Goal: Task Accomplishment & Management: Manage account settings

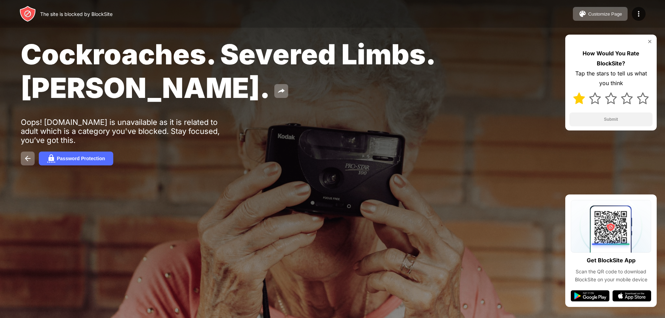
click at [585, 99] on div at bounding box center [610, 98] width 83 height 20
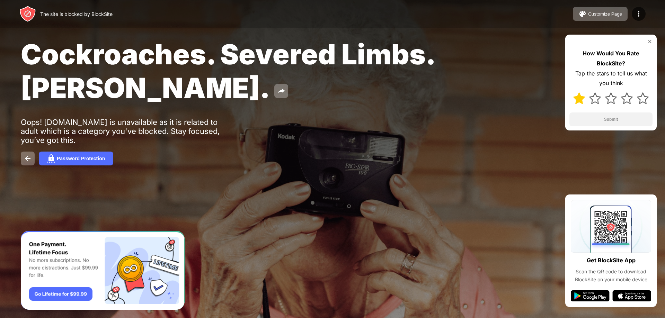
click at [586, 99] on div at bounding box center [610, 98] width 83 height 20
drag, startPoint x: 586, startPoint y: 99, endPoint x: 581, endPoint y: 99, distance: 5.2
click at [581, 99] on div at bounding box center [610, 98] width 83 height 20
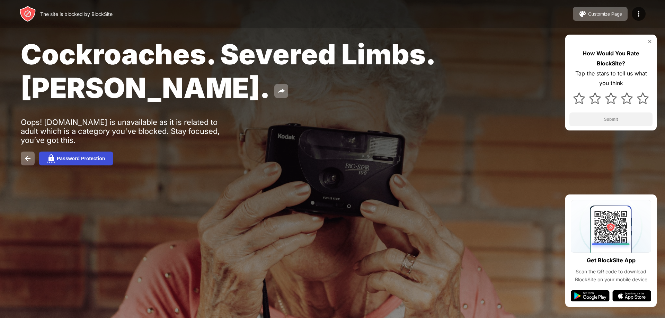
click at [78, 159] on div "Password Protection" at bounding box center [81, 159] width 48 height 6
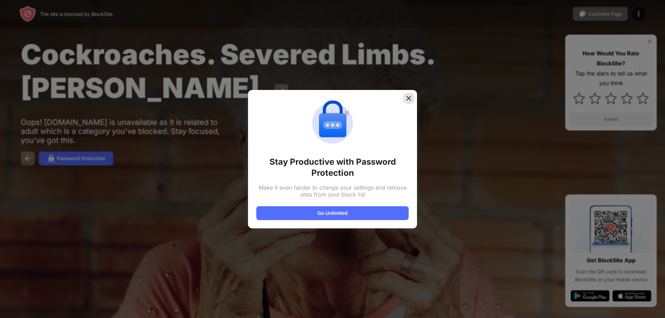
click at [406, 96] on img at bounding box center [408, 98] width 7 height 7
